Goal: Task Accomplishment & Management: Manage account settings

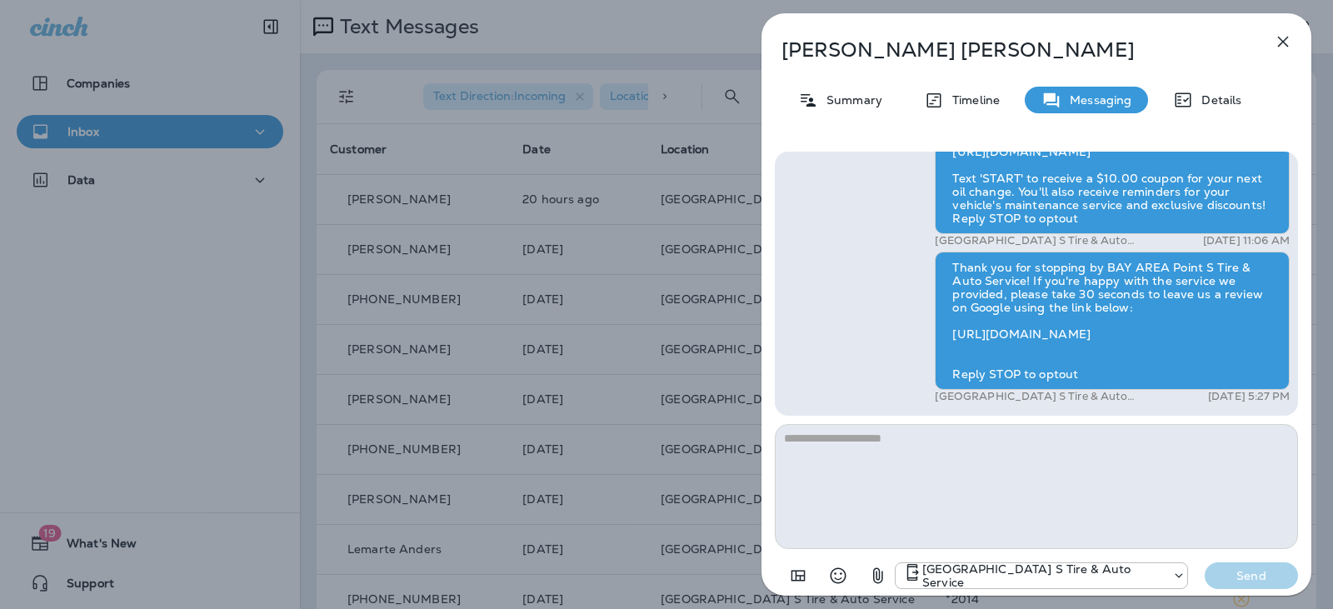
click at [1283, 38] on icon "button" at bounding box center [1283, 42] width 20 height 20
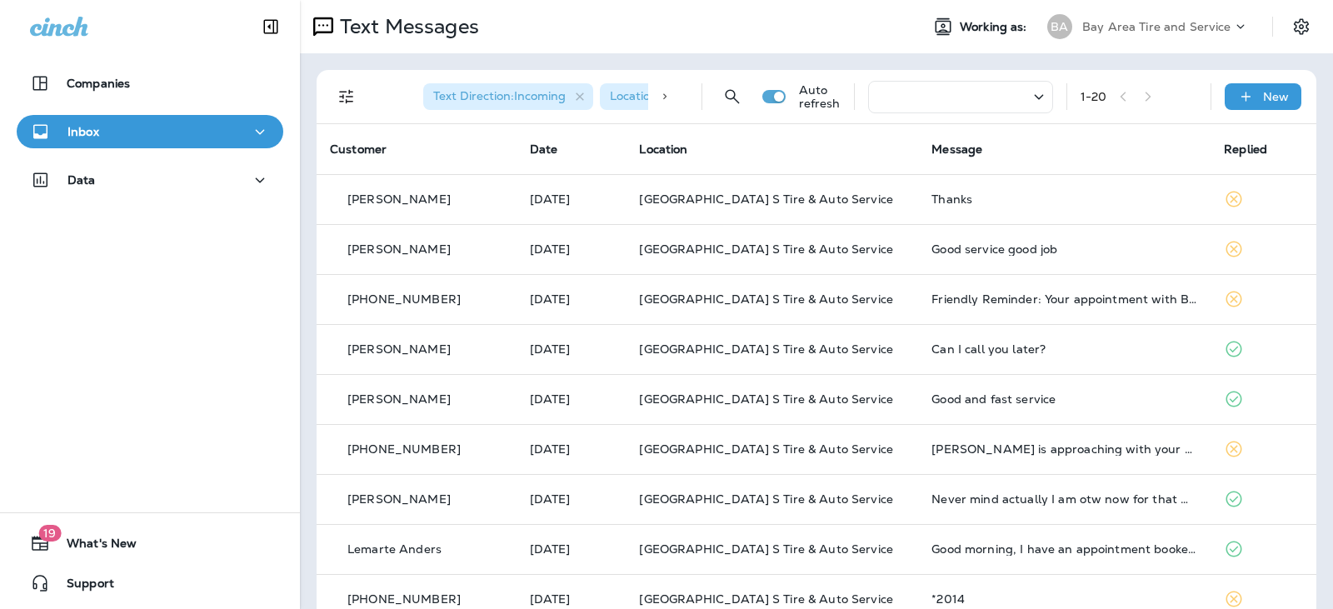
click at [131, 139] on div "Inbox" at bounding box center [150, 132] width 240 height 21
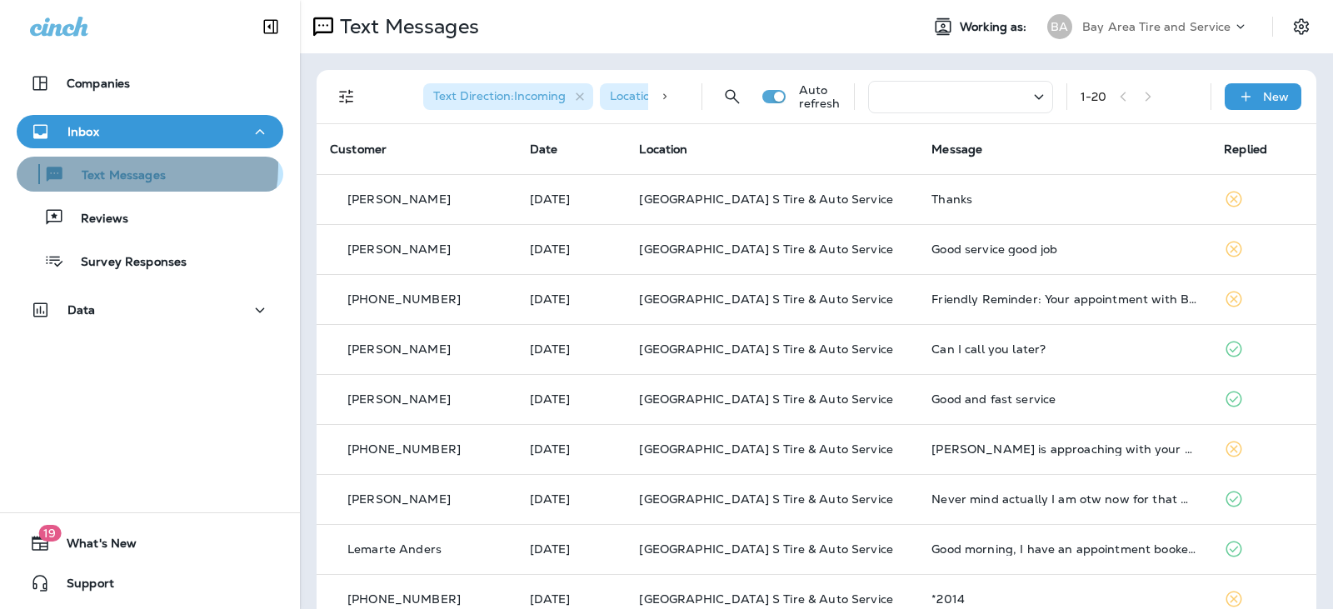
click at [134, 167] on div "Text Messages" at bounding box center [94, 174] width 142 height 25
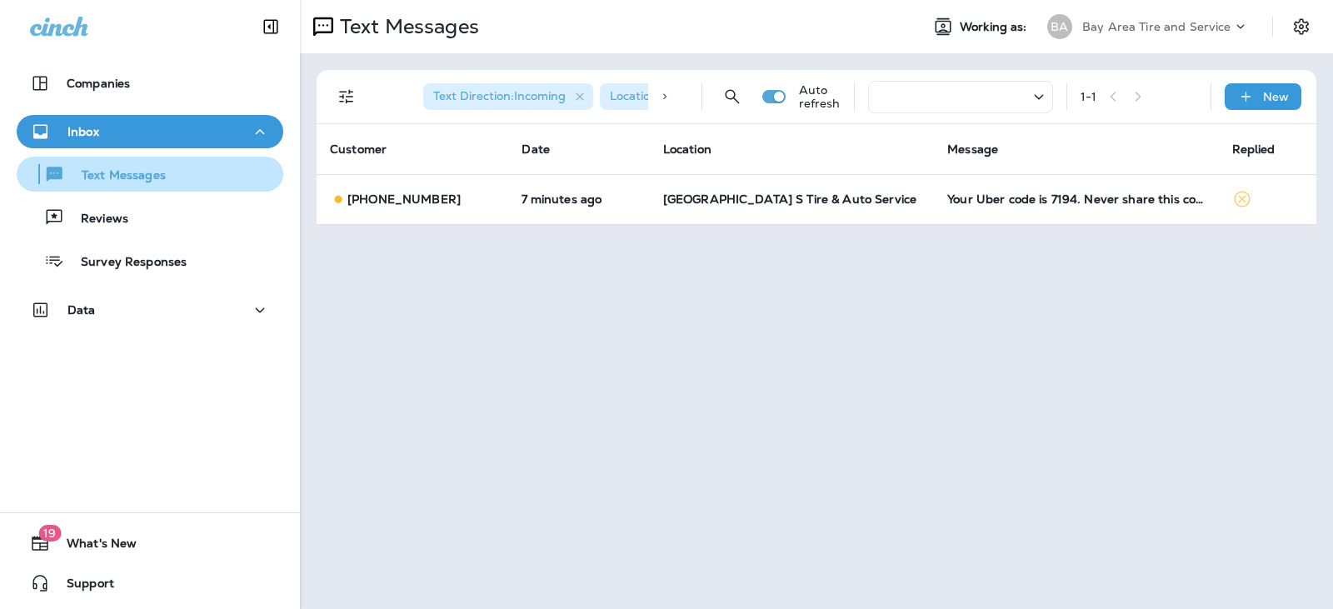
click at [150, 181] on p "Text Messages" at bounding box center [115, 176] width 101 height 16
